Goal: Task Accomplishment & Management: Use online tool/utility

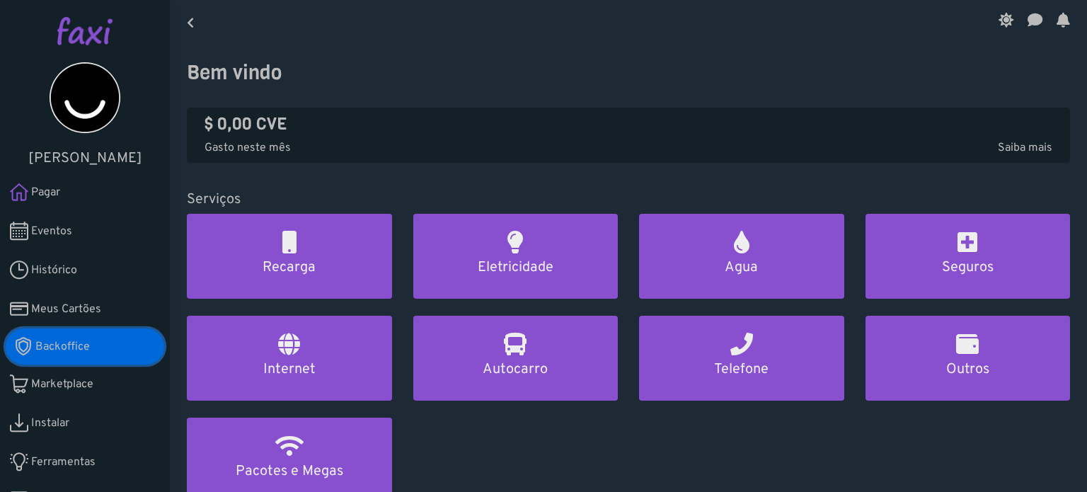
click at [75, 343] on span "Backoffice" at bounding box center [62, 346] width 54 height 17
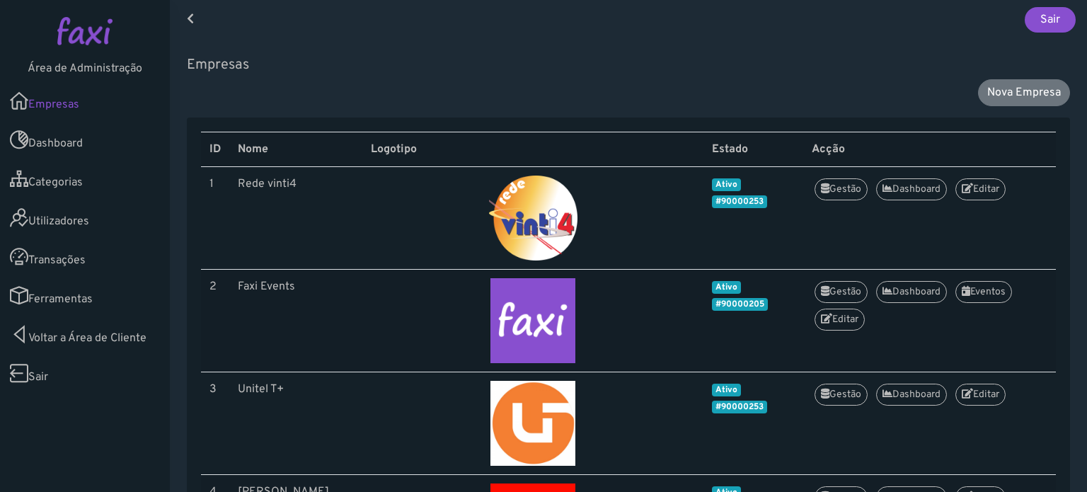
click at [74, 305] on link "Ferramentas" at bounding box center [85, 295] width 170 height 39
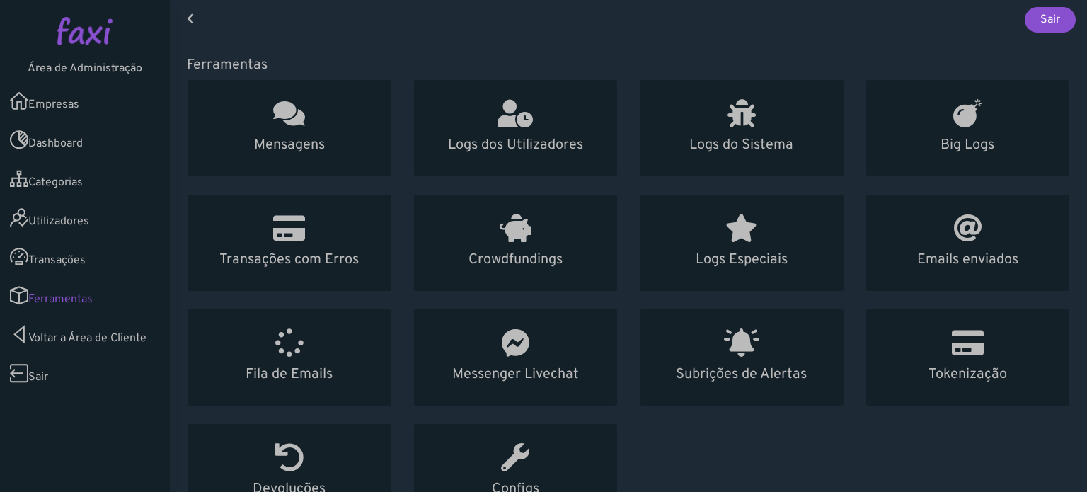
click at [127, 340] on link "Voltar a Área de Cliente" at bounding box center [85, 334] width 170 height 39
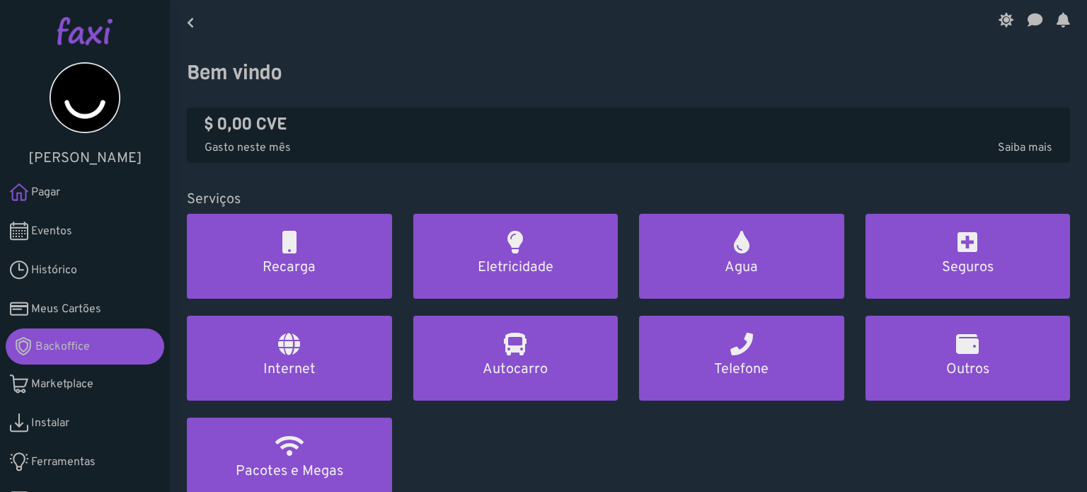
click at [55, 469] on span "Ferramentas" at bounding box center [63, 462] width 64 height 17
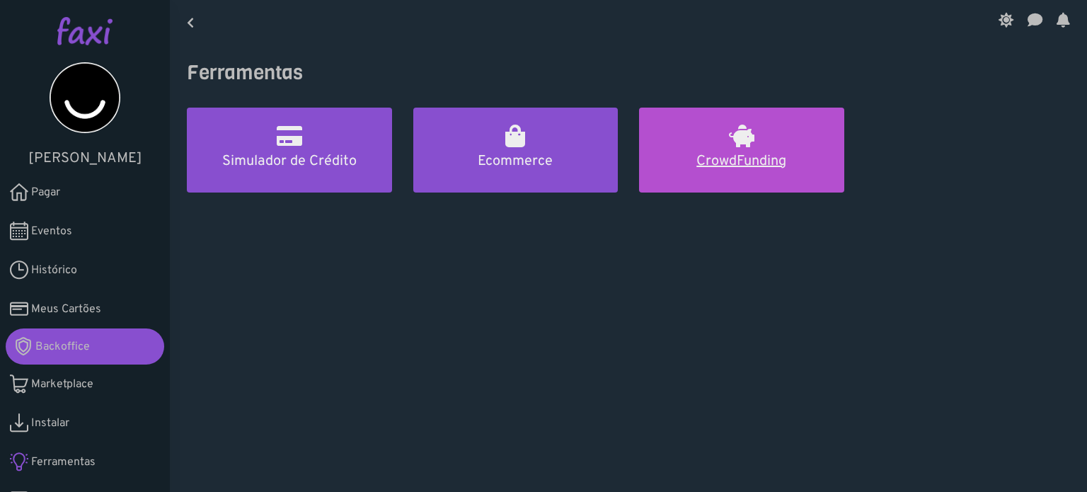
click at [750, 134] on link "CrowdFunding" at bounding box center [741, 150] width 205 height 85
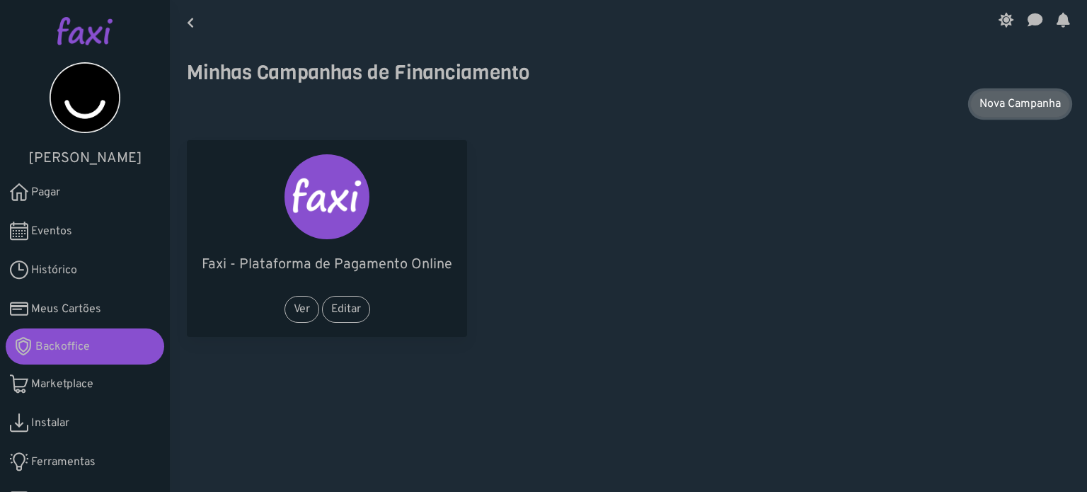
click at [1013, 96] on link "Nova Campanha" at bounding box center [1020, 104] width 100 height 27
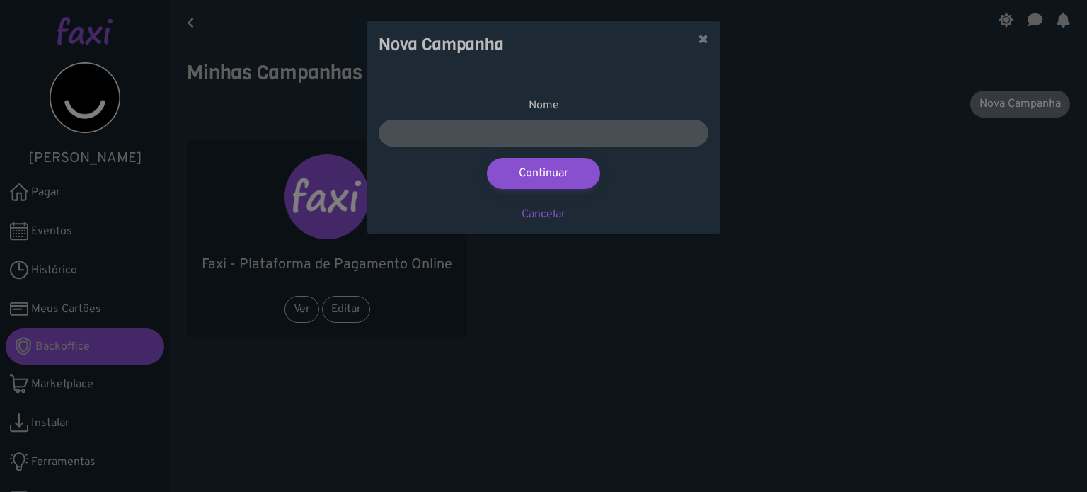
click at [586, 74] on div "Nome Continuar Cancelar" at bounding box center [543, 152] width 352 height 166
click at [695, 41] on button "×" at bounding box center [702, 41] width 33 height 40
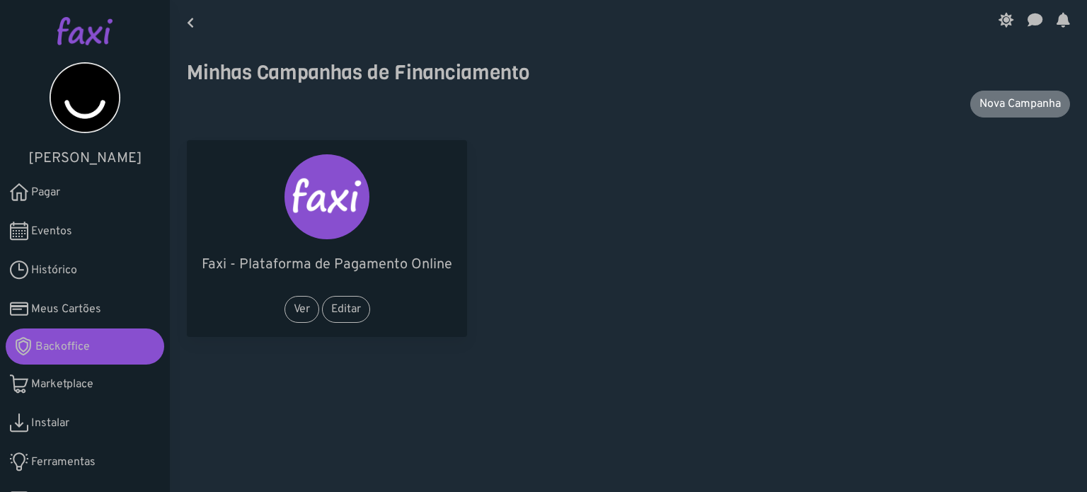
click at [562, 277] on div "Faxi - Plataforma de Pagamento Online Ver Editar" at bounding box center [628, 238] width 904 height 208
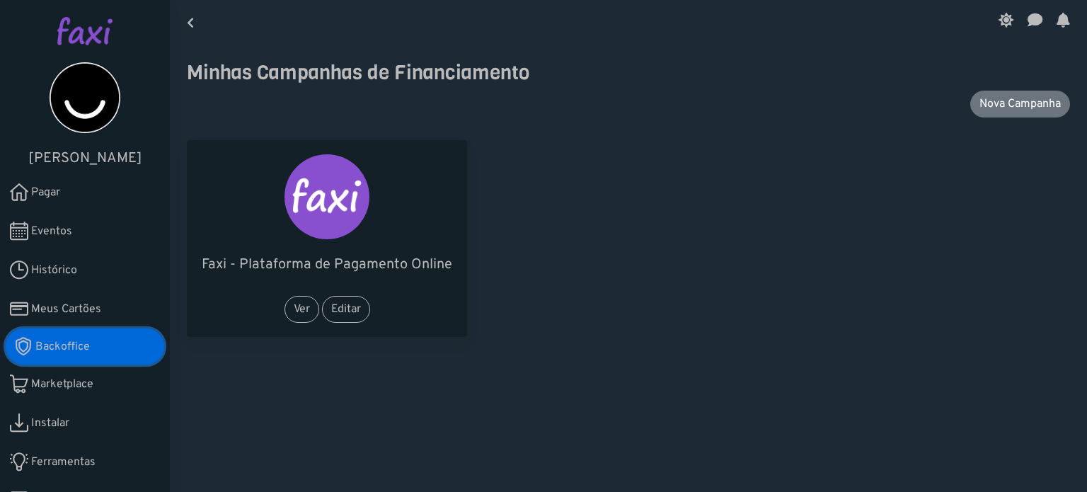
click at [65, 345] on span "Backoffice" at bounding box center [62, 346] width 54 height 17
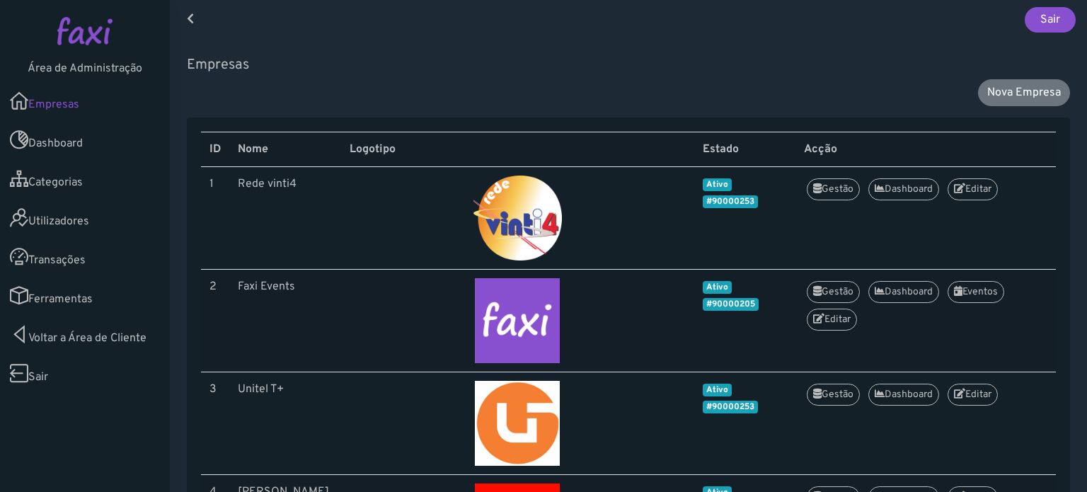
click at [69, 223] on link "Utilizadores" at bounding box center [85, 217] width 170 height 39
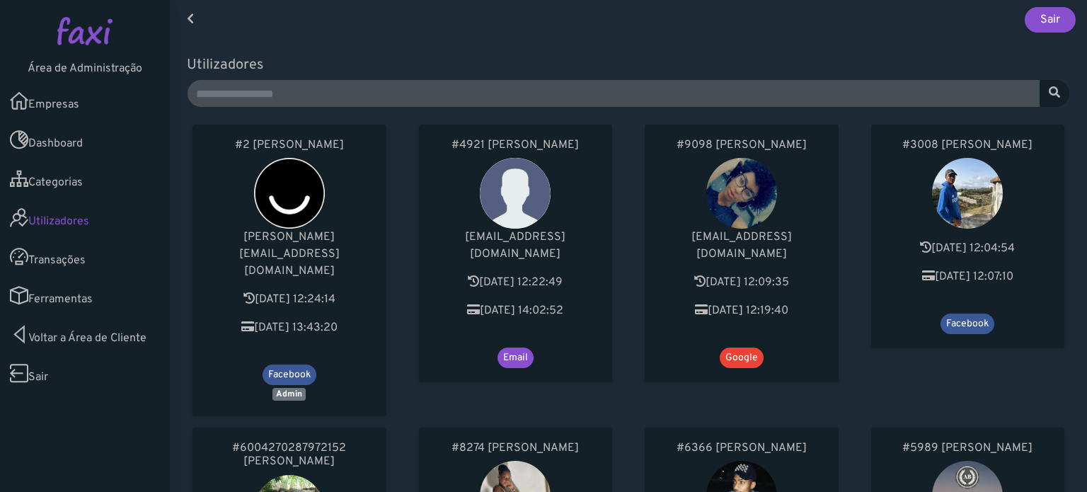
click at [67, 264] on link "Transações" at bounding box center [85, 256] width 170 height 39
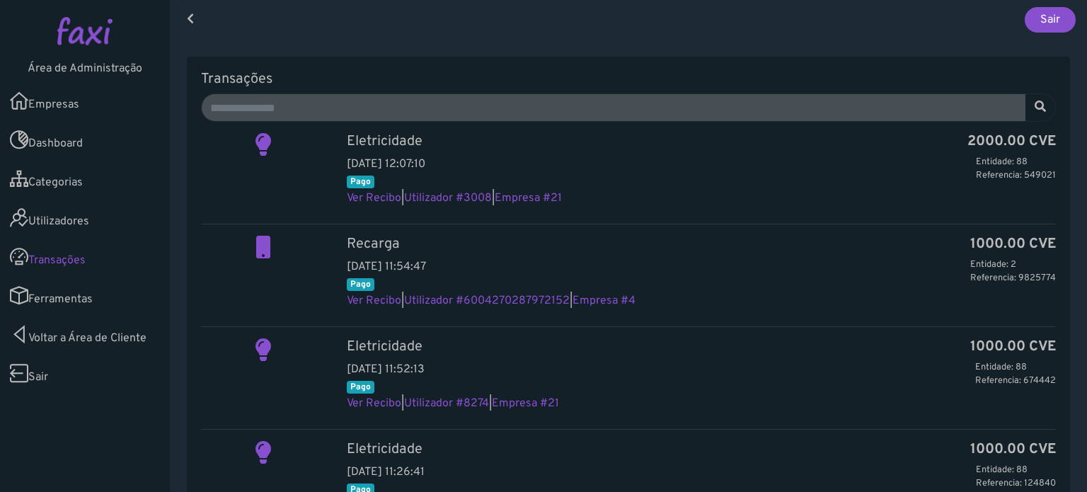
click at [79, 297] on link "Ferramentas" at bounding box center [85, 295] width 170 height 39
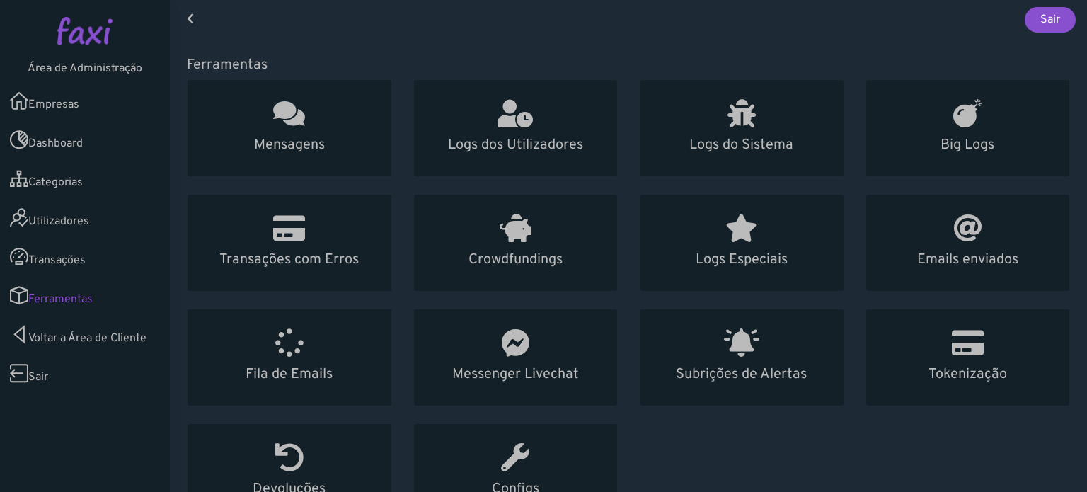
click at [66, 137] on link "Dashboard" at bounding box center [85, 139] width 170 height 39
click at [89, 100] on link "Empresas" at bounding box center [85, 100] width 170 height 39
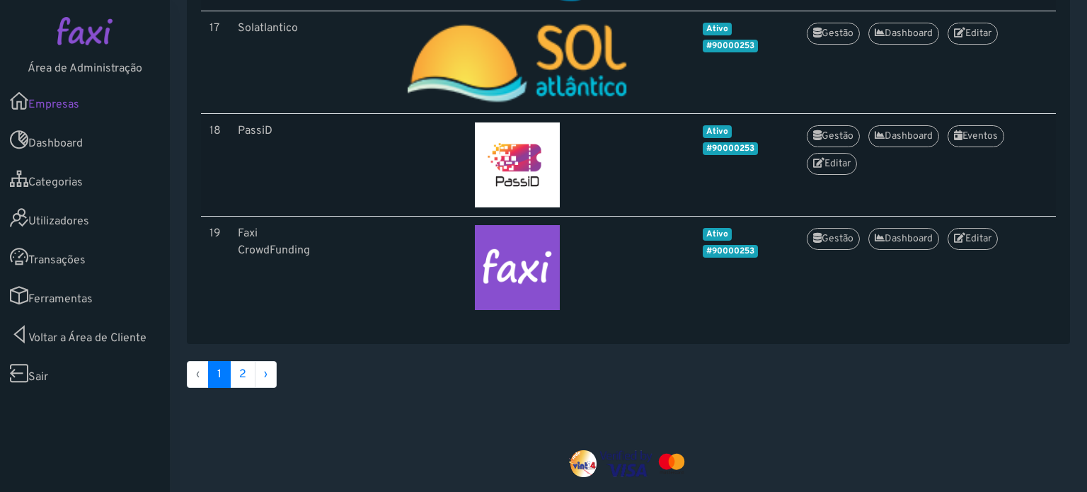
scroll to position [1390, 0]
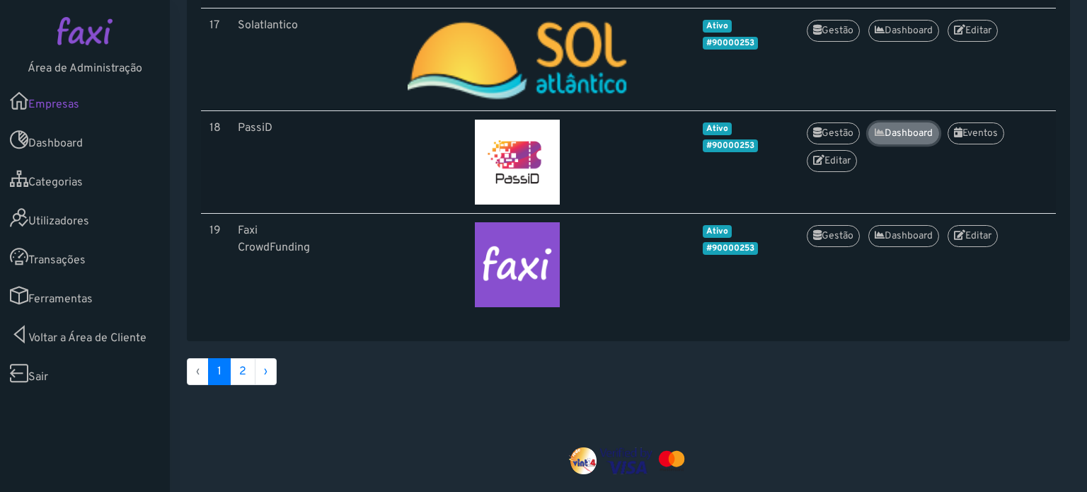
click at [890, 132] on link "Dashboard" at bounding box center [903, 133] width 71 height 22
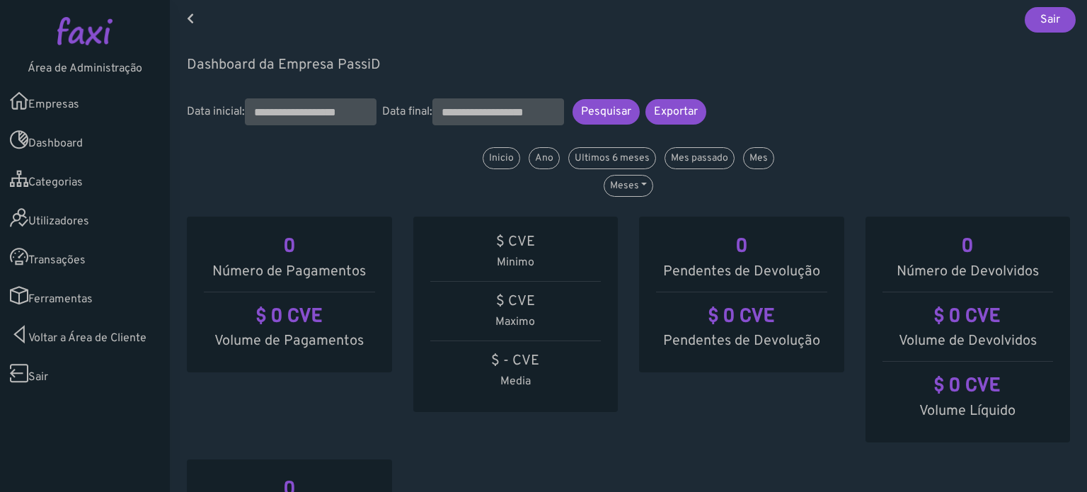
scroll to position [252, 449]
click at [74, 98] on link "Empresas" at bounding box center [85, 100] width 170 height 39
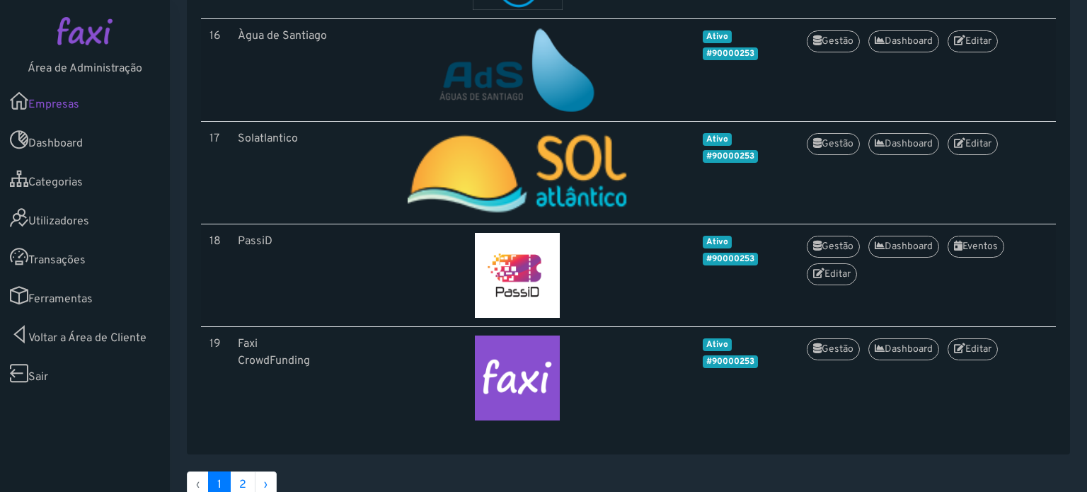
scroll to position [1282, 0]
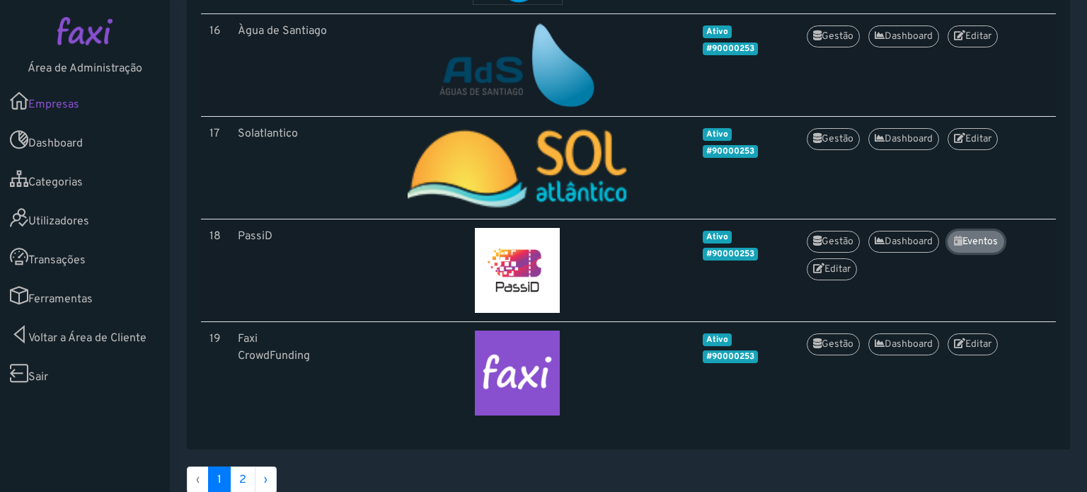
click at [993, 236] on link "Eventos" at bounding box center [976, 242] width 57 height 22
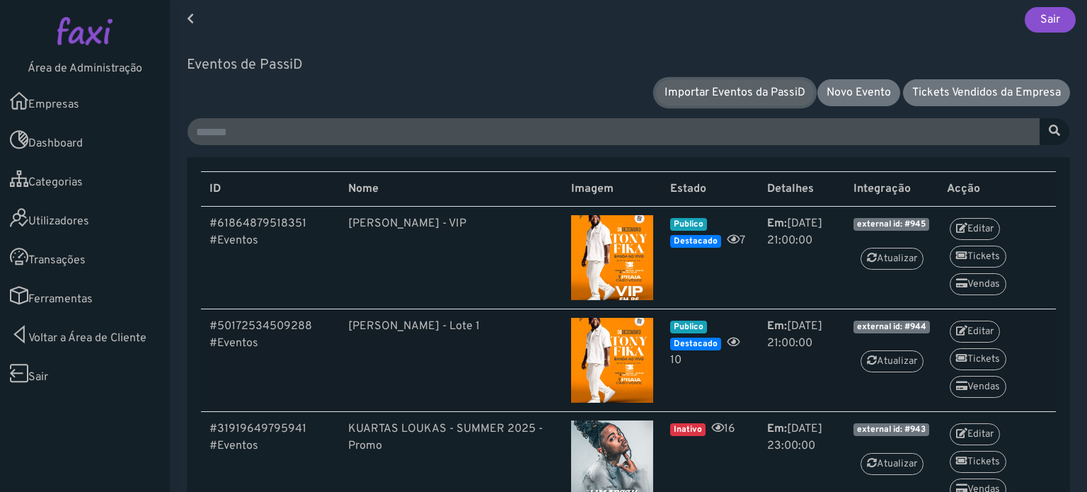
click at [742, 84] on link "Importar Eventos da PassiD" at bounding box center [734, 92] width 159 height 27
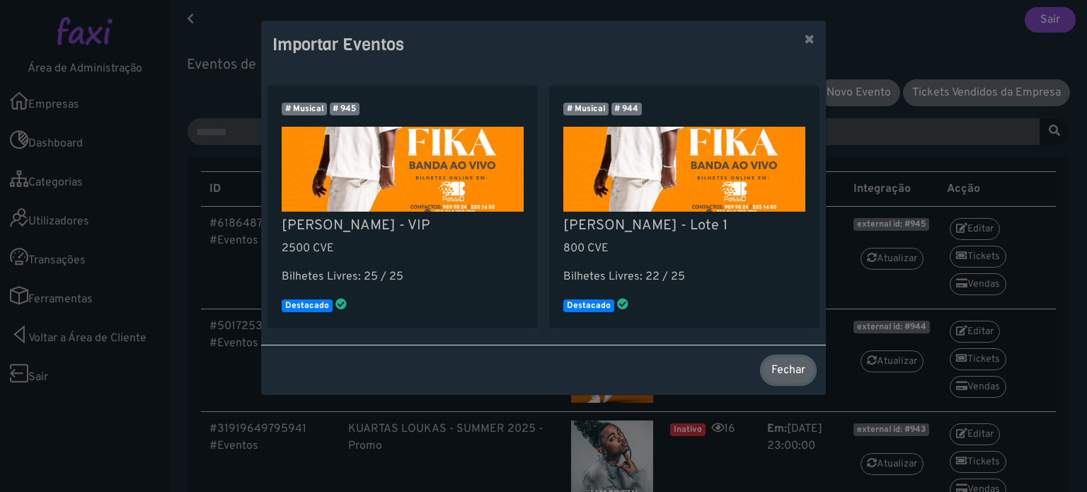
click at [779, 362] on button "Fechar" at bounding box center [788, 370] width 52 height 27
